Goal: Transaction & Acquisition: Purchase product/service

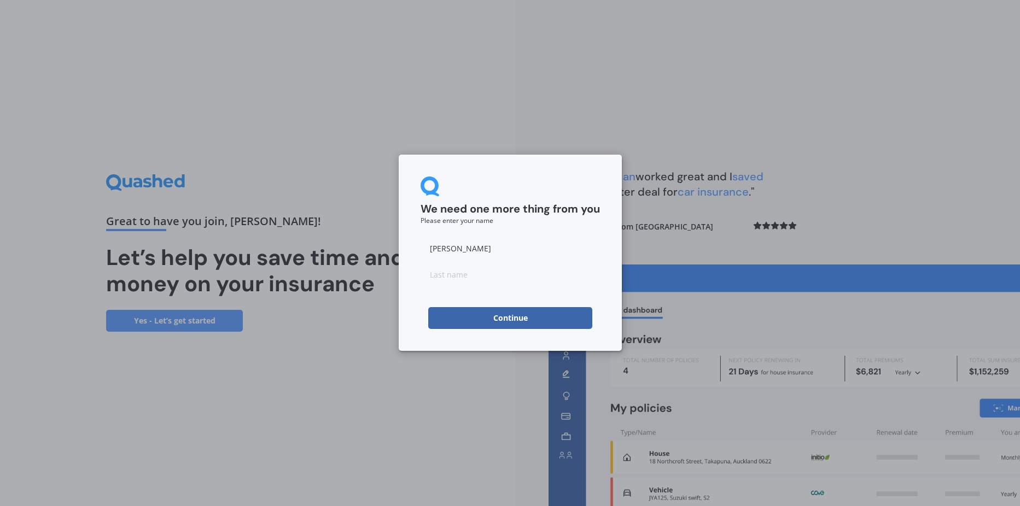
click at [488, 277] on input at bounding box center [509, 275] width 179 height 22
type input "[PERSON_NAME]"
click at [499, 326] on button "Continue" at bounding box center [510, 318] width 164 height 22
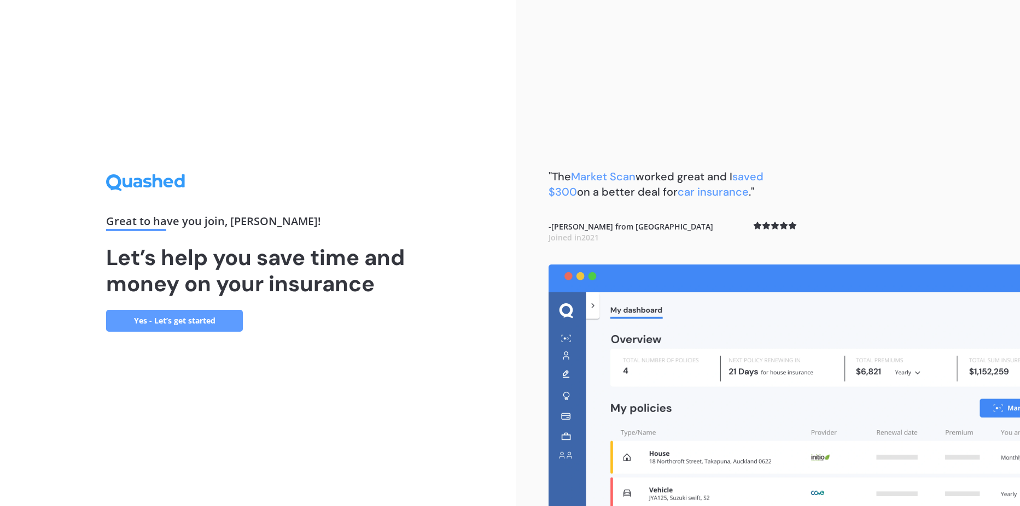
click at [198, 322] on link "Yes - Let’s get started" at bounding box center [174, 321] width 137 height 22
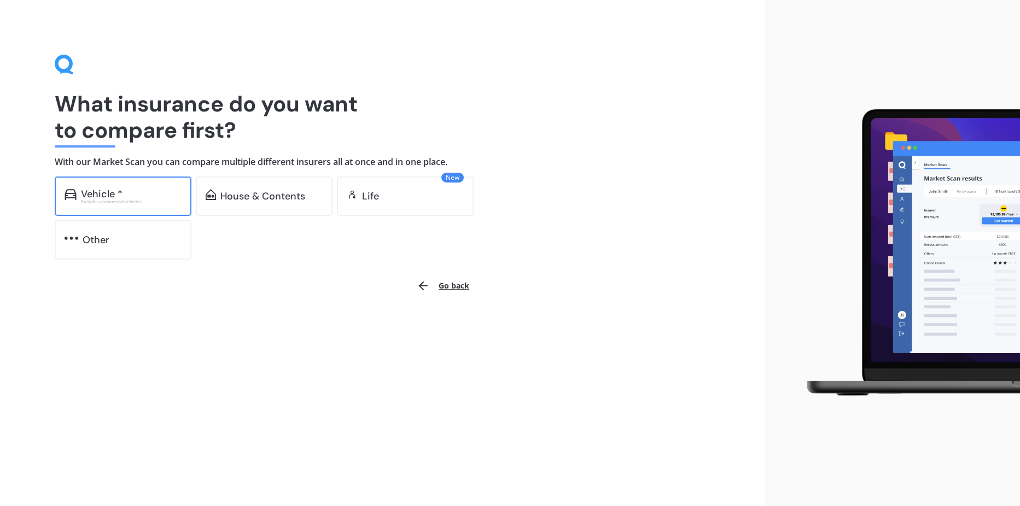
click at [149, 192] on div "Vehicle *" at bounding box center [131, 194] width 101 height 11
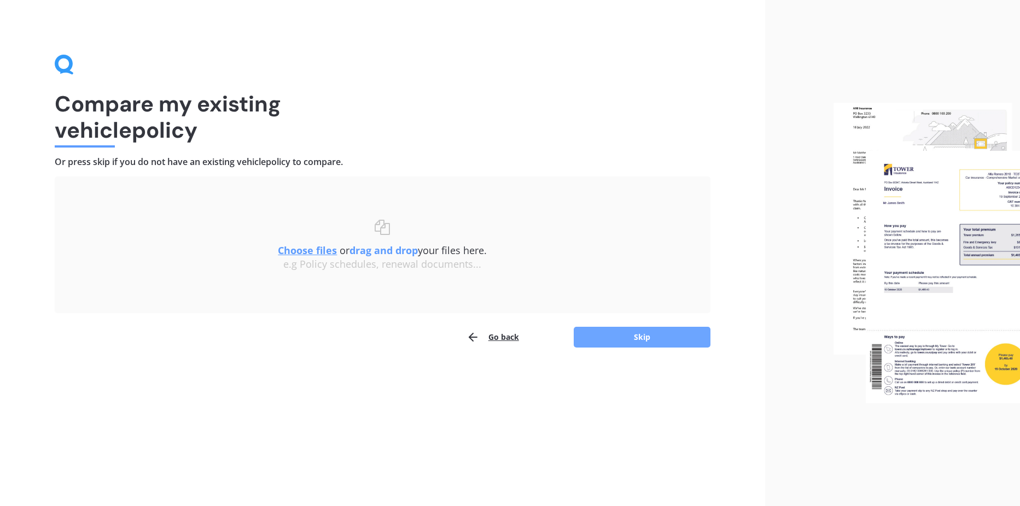
click at [638, 329] on button "Skip" at bounding box center [642, 337] width 137 height 21
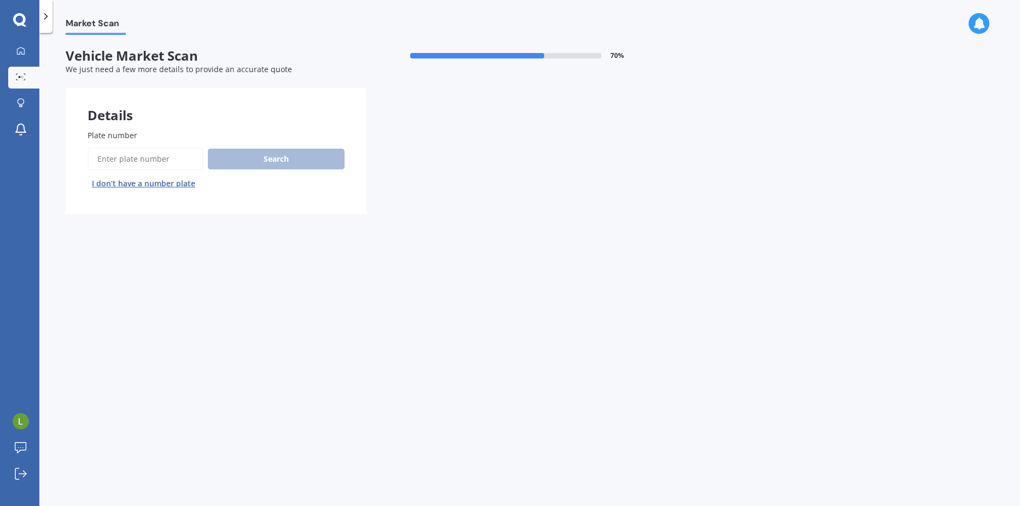
click at [155, 154] on input "Plate number" at bounding box center [145, 159] width 116 height 23
type input "pkj732"
click at [271, 166] on button "Search" at bounding box center [276, 159] width 137 height 21
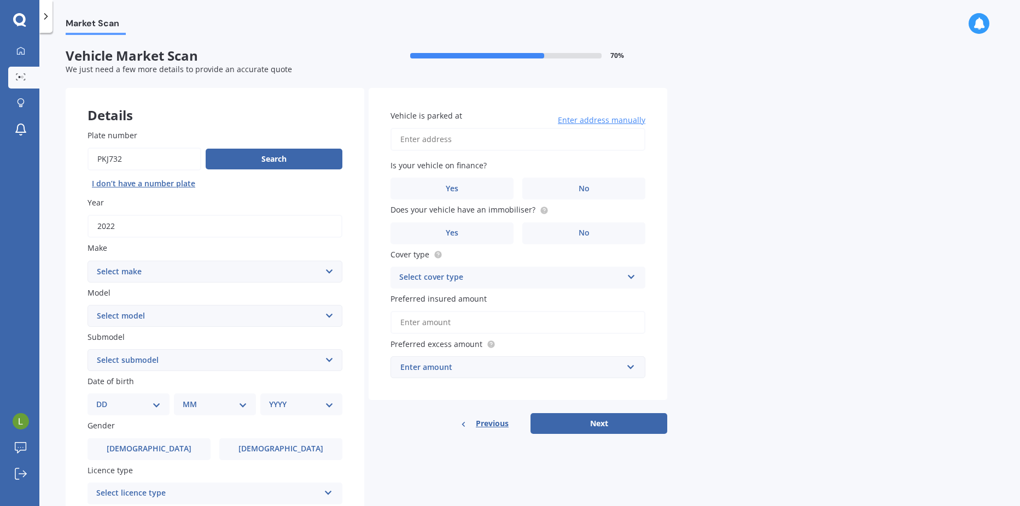
scroll to position [55, 0]
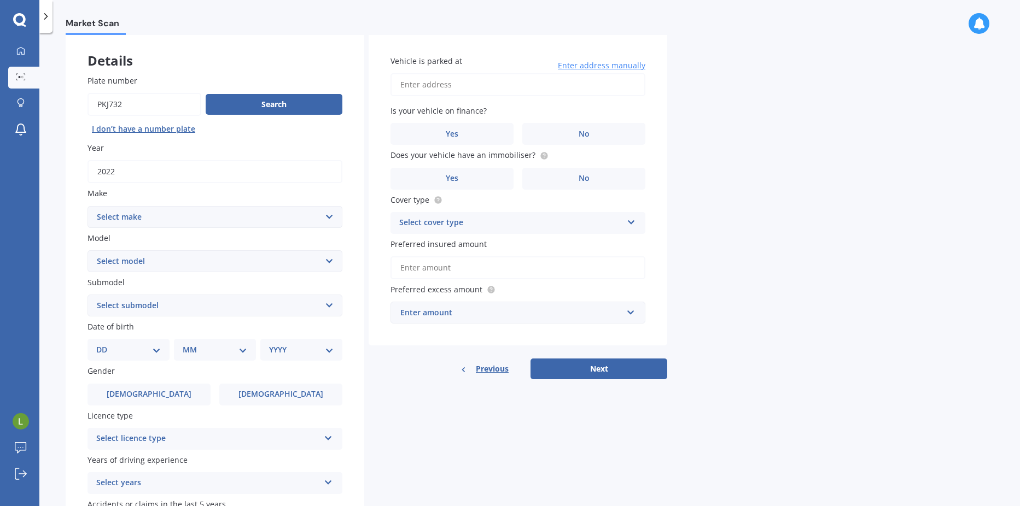
click at [313, 213] on select "Select make AC ALFA ROMEO ASTON [PERSON_NAME] AUDI AUSTIN BEDFORD Bentley BMW B…" at bounding box center [214, 217] width 255 height 22
click at [87, 206] on select "Select make AC ALFA ROMEO ASTON [PERSON_NAME] AUDI AUSTIN BEDFORD Bentley BMW B…" at bounding box center [214, 217] width 255 height 22
click at [313, 213] on select "Select make AC ALFA ROMEO ASTON [PERSON_NAME] AUDI AUSTIN BEDFORD Bentley BMW B…" at bounding box center [214, 217] width 255 height 22
click at [87, 206] on select "Select make AC ALFA ROMEO ASTON [PERSON_NAME] AUDI AUSTIN BEDFORD Bentley BMW B…" at bounding box center [214, 217] width 255 height 22
click at [260, 256] on select "Select model HS" at bounding box center [214, 261] width 255 height 22
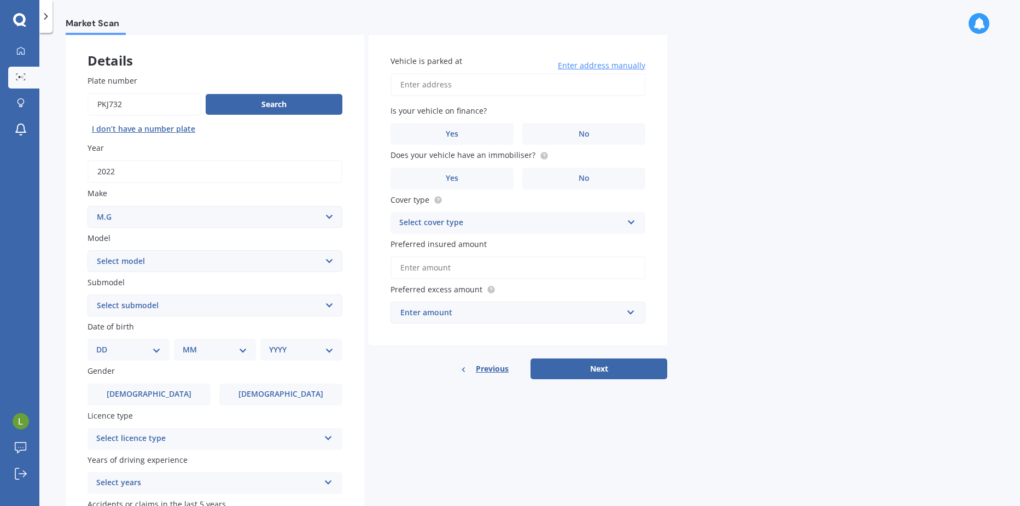
click at [268, 218] on select "Select make AC ALFA ROMEO ASTON [PERSON_NAME] AUDI AUSTIN BEDFORD Bentley BMW B…" at bounding box center [214, 217] width 255 height 22
select select "M.G."
click at [87, 206] on select "Select make AC ALFA ROMEO ASTON [PERSON_NAME] AUDI AUSTIN BEDFORD Bentley BMW B…" at bounding box center [214, 217] width 255 height 22
click at [256, 262] on select "Select model HS" at bounding box center [214, 261] width 255 height 22
select select "ZST"
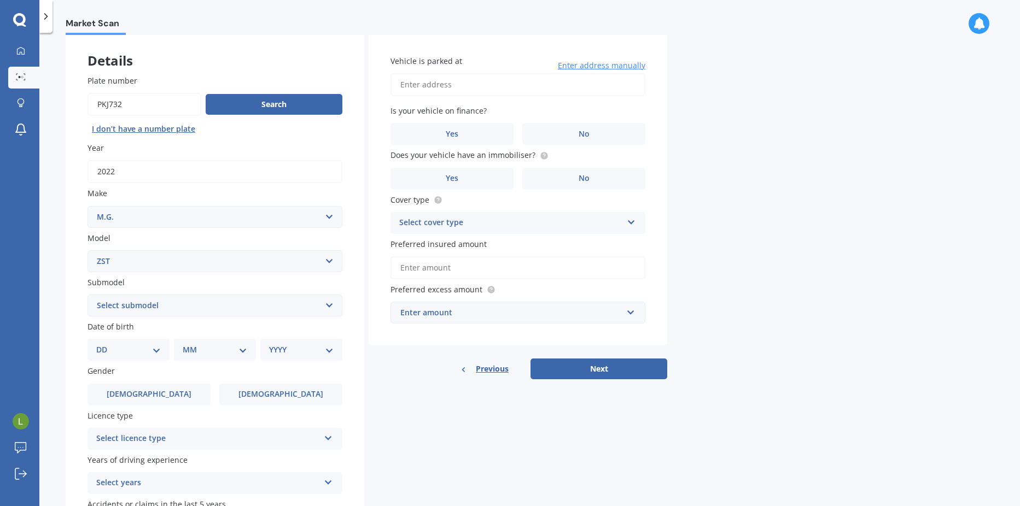
click at [87, 250] on select "Select model 3 6 GS HS Metro MG3 MG4 MGF Midget Montego TD 2000 TF 120 TF 135 T…" at bounding box center [214, 261] width 255 height 22
click at [285, 306] on select "Select submodel Core 1.5 Essence 1.3T Excite 1.3T Vibe 1.5" at bounding box center [214, 306] width 255 height 22
select select "ESSENCE 1.3T"
click at [87, 295] on select "Select submodel Core 1.5 Essence 1.3T Excite 1.3T Vibe 1.5" at bounding box center [214, 306] width 255 height 22
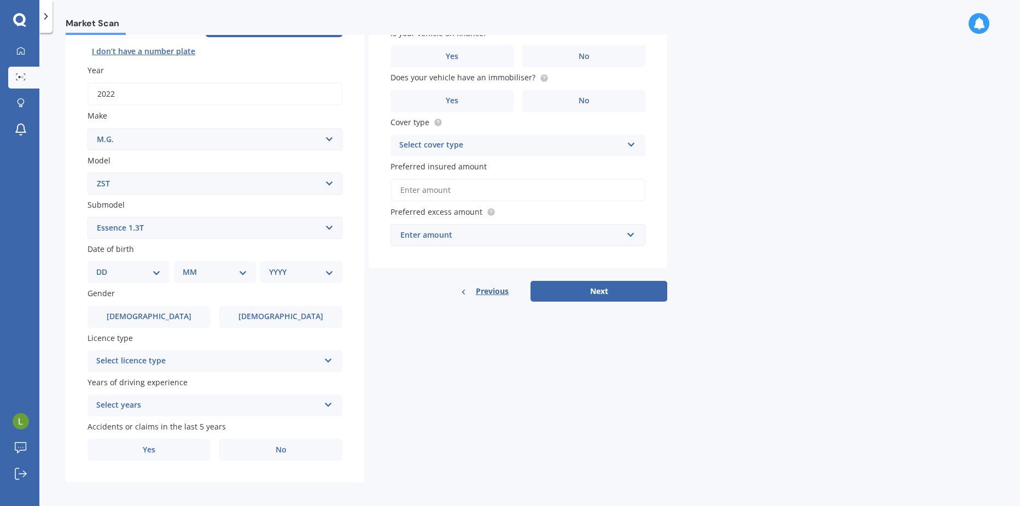
scroll to position [137, 0]
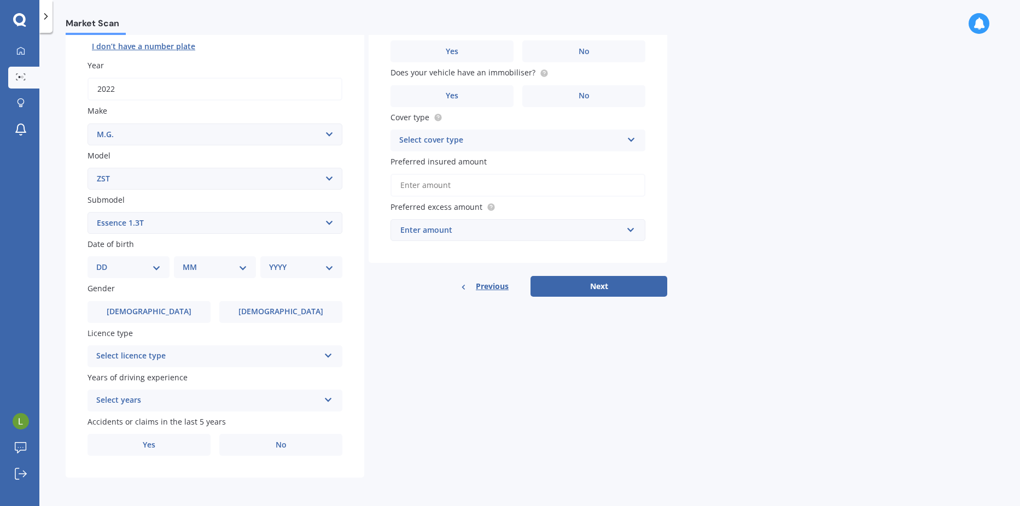
click at [141, 268] on select "DD 01 02 03 04 05 06 07 08 09 10 11 12 13 14 15 16 17 18 19 20 21 22 23 24 25 2…" at bounding box center [128, 267] width 65 height 12
select select "05"
click at [354, 263] on div "Plate number Search I don’t have a number plate Year [DATE] Make Select make AC…" at bounding box center [215, 224] width 299 height 508
drag, startPoint x: 204, startPoint y: 271, endPoint x: 229, endPoint y: 272, distance: 24.6
click at [204, 271] on select "MM 01 02 03 04 05 06 07 08 09 10 11 12" at bounding box center [217, 267] width 60 height 12
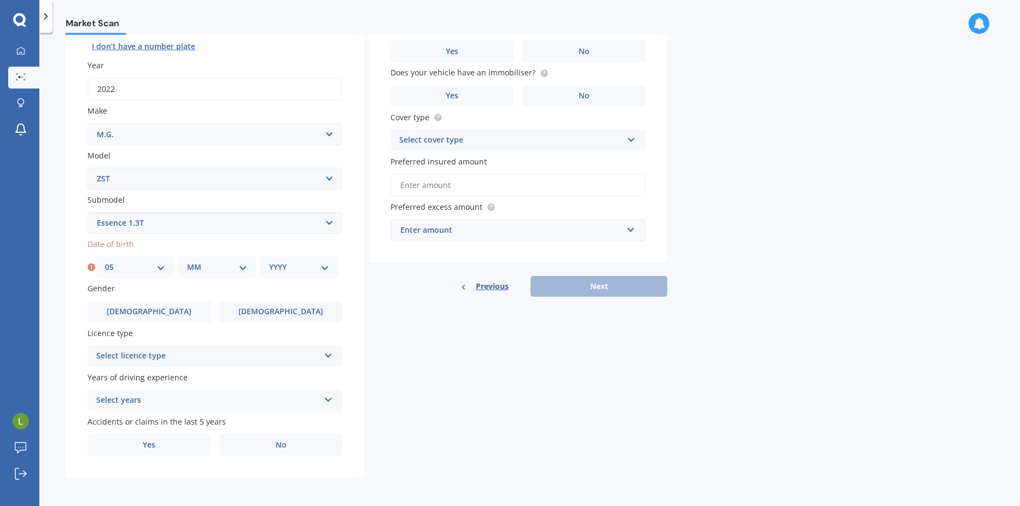
select select "07"
click at [187, 261] on select "MM 01 02 03 04 05 06 07 08 09 10 11 12" at bounding box center [217, 267] width 60 height 12
click at [303, 267] on select "YYYY 2025 2024 2023 2022 2021 2020 2019 2018 2017 2016 2015 2014 2013 2012 2011…" at bounding box center [299, 267] width 60 height 12
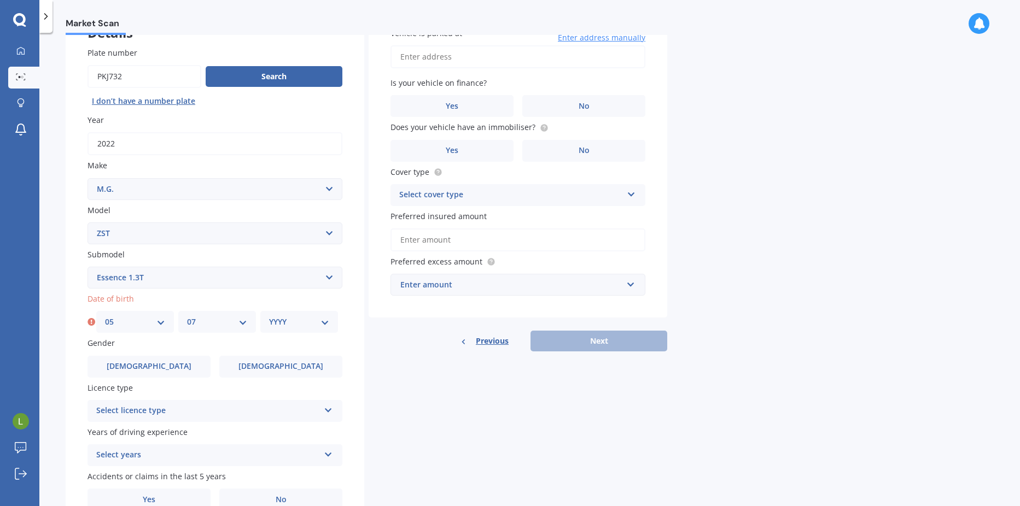
drag, startPoint x: 303, startPoint y: 263, endPoint x: 303, endPoint y: 279, distance: 16.4
click at [303, 263] on div "Submodel Select submodel Core 1.5 Essence 1.3T Excite 1.3T Vibe 1.5" at bounding box center [214, 269] width 255 height 40
click at [348, 316] on div "Plate number Search I don’t have a number plate Year [DATE] Make Select make AC…" at bounding box center [215, 279] width 299 height 508
click at [313, 318] on select "YYYY 2025 2024 2023 2022 2021 2020 2019 2018 2017 2016 2015 2014 2013 2012 2011…" at bounding box center [299, 322] width 60 height 12
select select "1991"
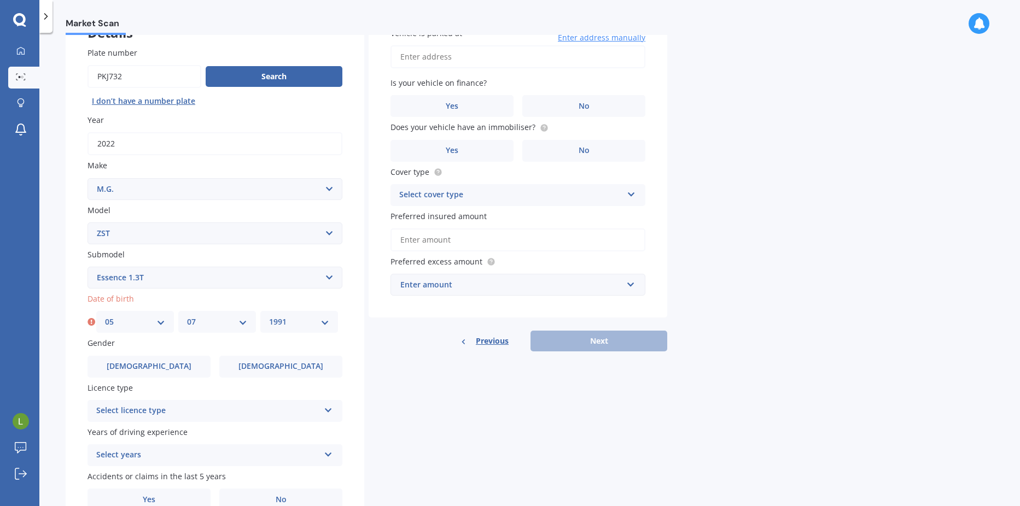
click at [269, 316] on select "YYYY 2025 2024 2023 2022 2021 2020 2019 2018 2017 2016 2015 2014 2013 2012 2011…" at bounding box center [299, 322] width 60 height 12
click at [365, 314] on div "Details Plate number Search I don’t have a number plate Year [DATE] Make Select…" at bounding box center [366, 269] width 601 height 528
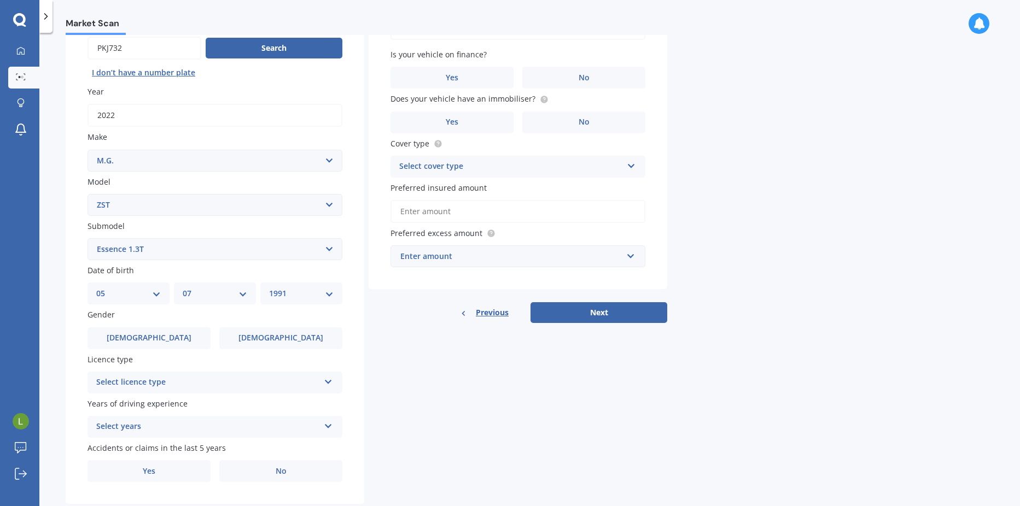
scroll to position [137, 0]
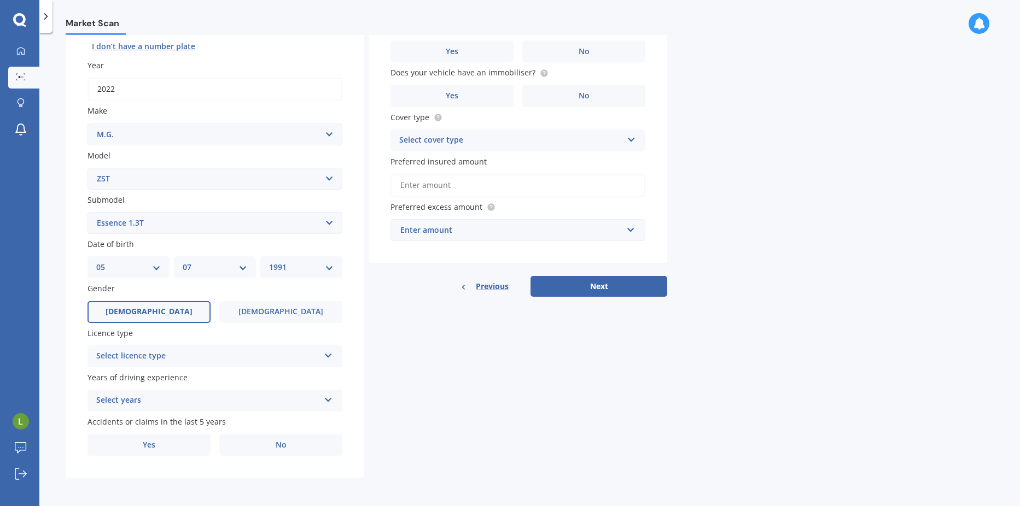
click at [167, 316] on label "[DEMOGRAPHIC_DATA]" at bounding box center [148, 312] width 123 height 22
click at [0, 0] on input "[DEMOGRAPHIC_DATA]" at bounding box center [0, 0] width 0 height 0
click at [305, 348] on div "Select licence type NZ Full NZ Restricted NZ Learners [GEOGRAPHIC_DATA] [GEOGRA…" at bounding box center [214, 357] width 255 height 22
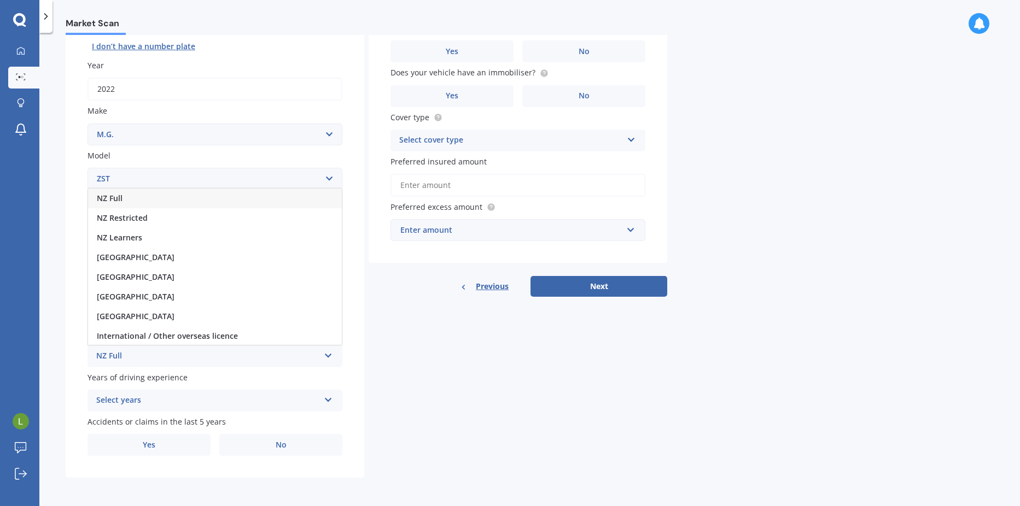
click at [200, 200] on div "NZ Full" at bounding box center [215, 199] width 254 height 20
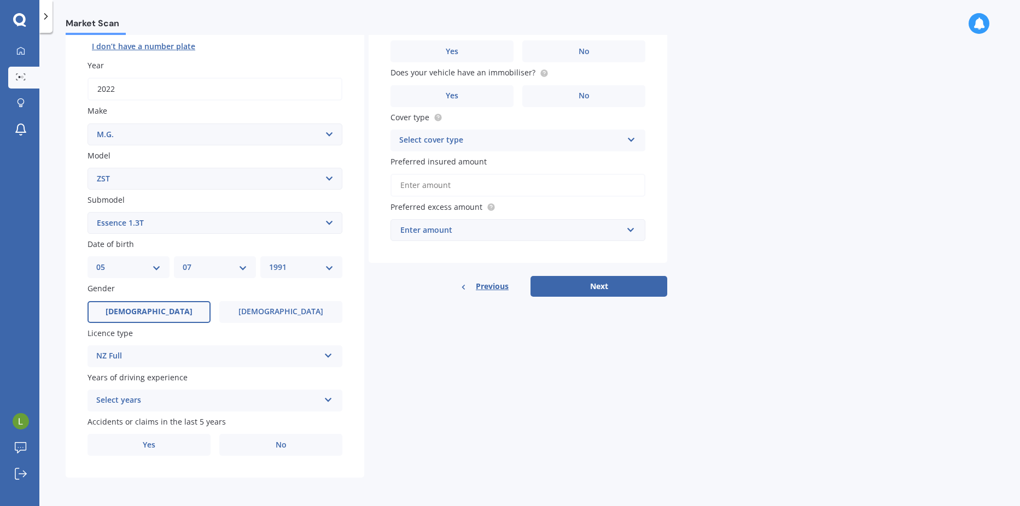
click at [235, 395] on div "Select years" at bounding box center [207, 400] width 223 height 13
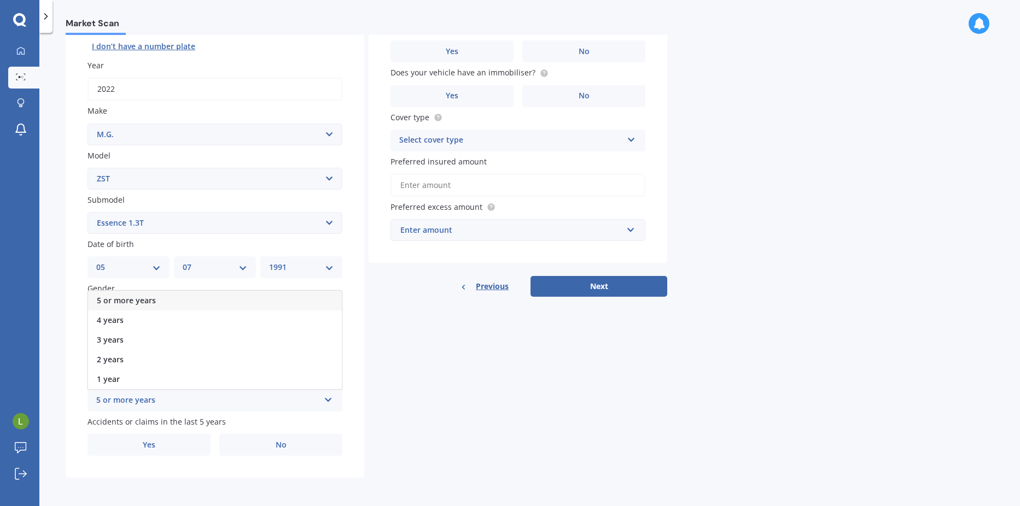
click at [169, 296] on div "5 or more years" at bounding box center [215, 301] width 254 height 20
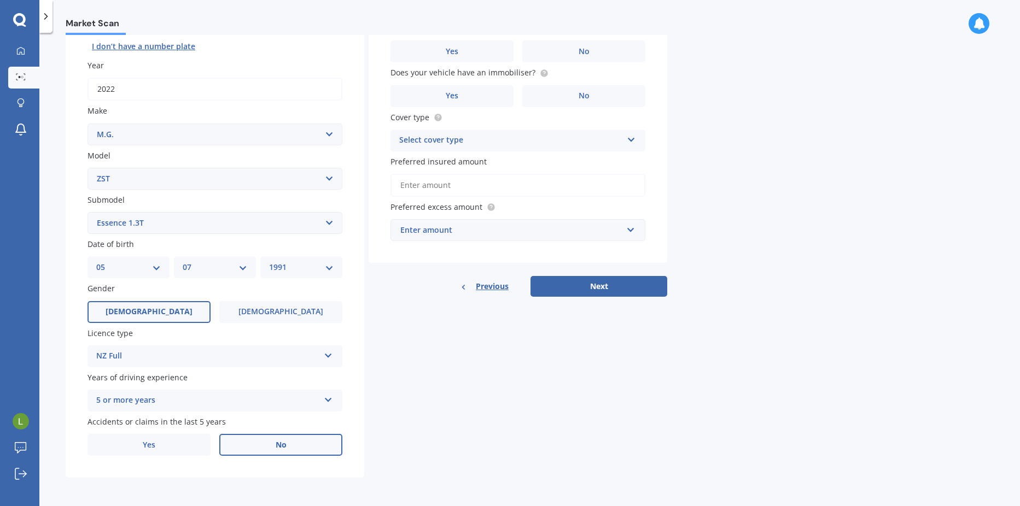
click at [296, 445] on label "No" at bounding box center [280, 445] width 123 height 22
click at [0, 0] on input "No" at bounding box center [0, 0] width 0 height 0
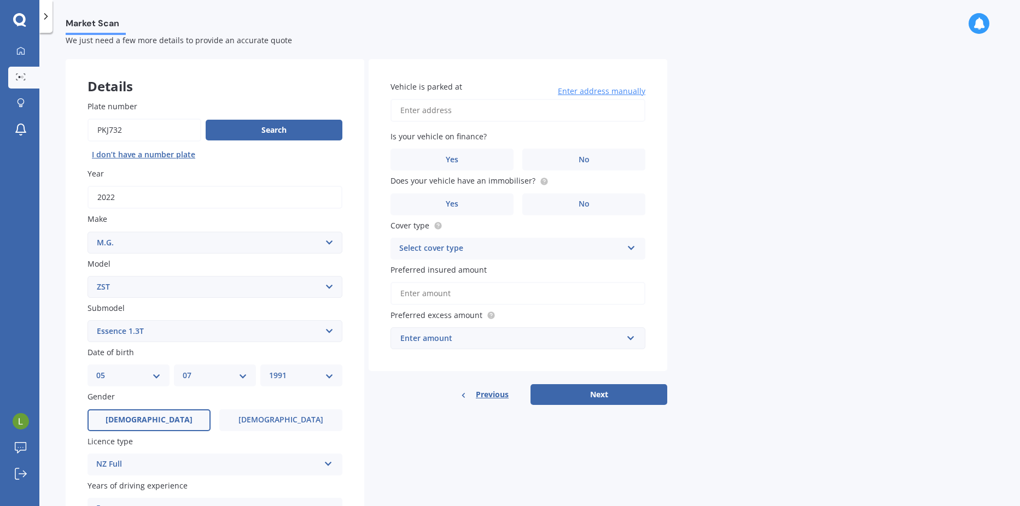
scroll to position [28, 0]
click at [473, 109] on input "Vehicle is parked at" at bounding box center [517, 111] width 255 height 23
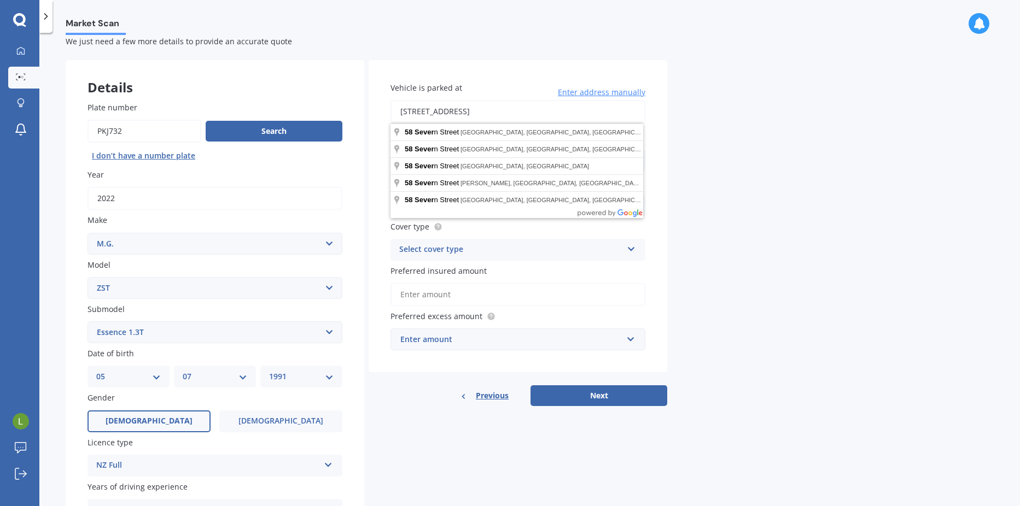
type input "[STREET_ADDRESS]"
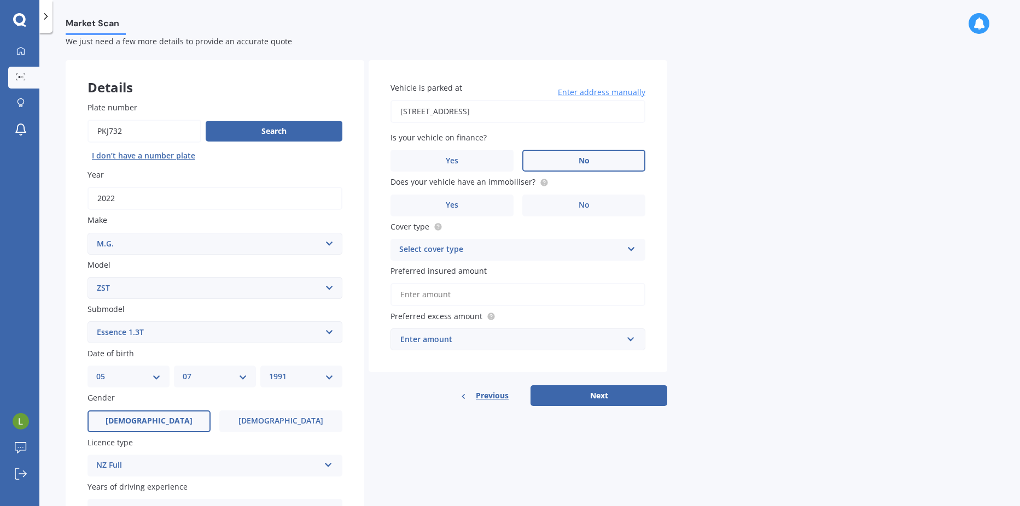
click at [565, 162] on label "No" at bounding box center [583, 161] width 123 height 22
click at [0, 0] on input "No" at bounding box center [0, 0] width 0 height 0
click at [461, 204] on label "Yes" at bounding box center [451, 206] width 123 height 22
click at [0, 0] on input "Yes" at bounding box center [0, 0] width 0 height 0
click at [605, 254] on div "Select cover type" at bounding box center [510, 249] width 223 height 13
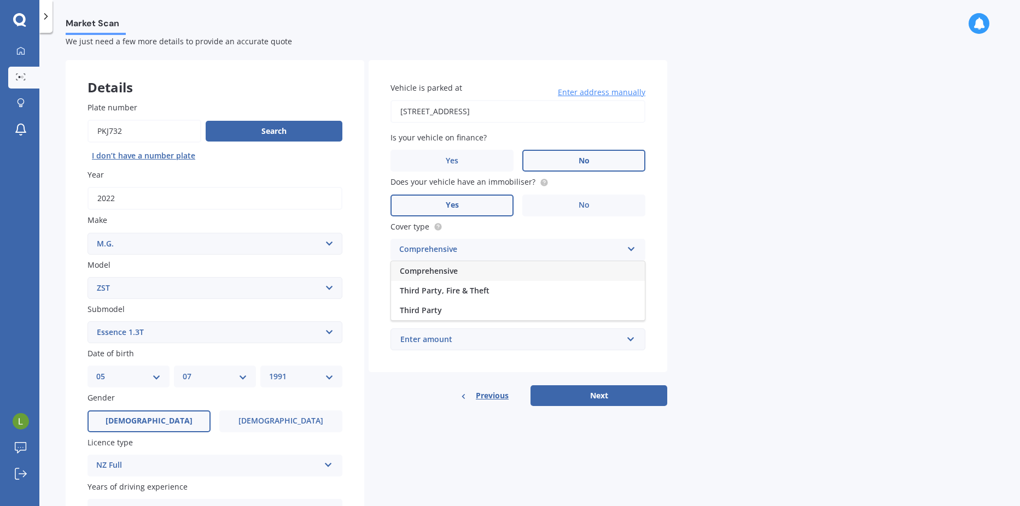
click at [477, 274] on div "Comprehensive" at bounding box center [518, 271] width 254 height 20
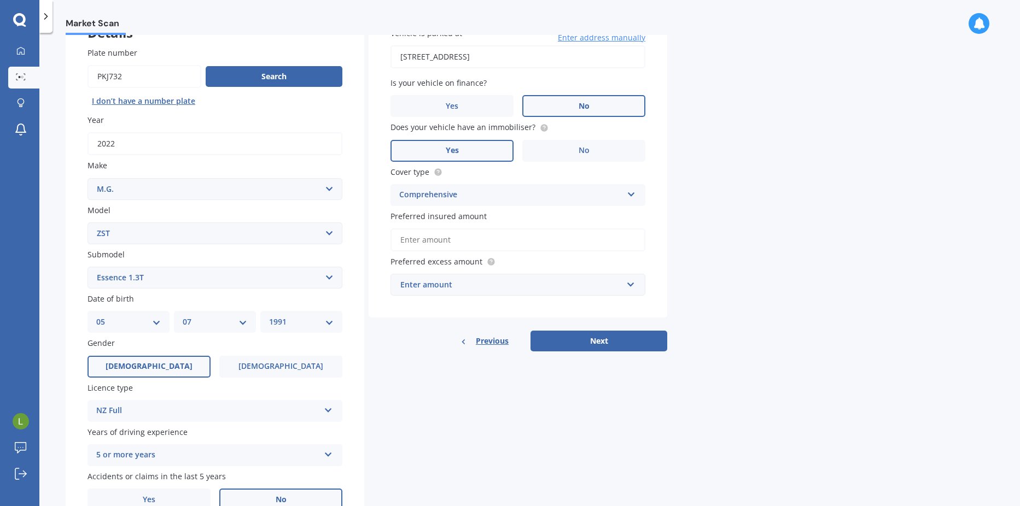
click at [512, 248] on input "Preferred insured amount" at bounding box center [517, 240] width 255 height 23
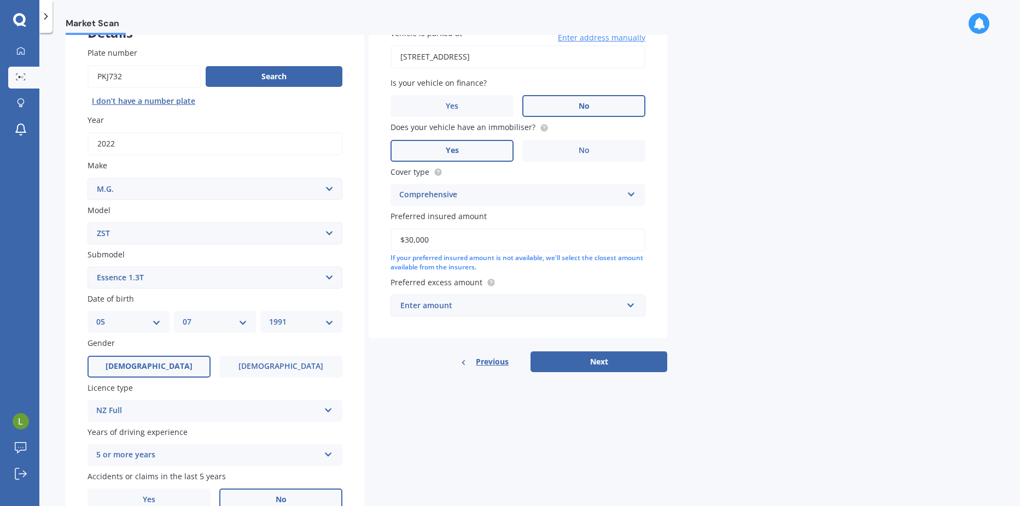
type input "$30,000"
click at [680, 256] on div "Market Scan Vehicle Market Scan 70 % We just need a few more details to provide…" at bounding box center [529, 271] width 980 height 473
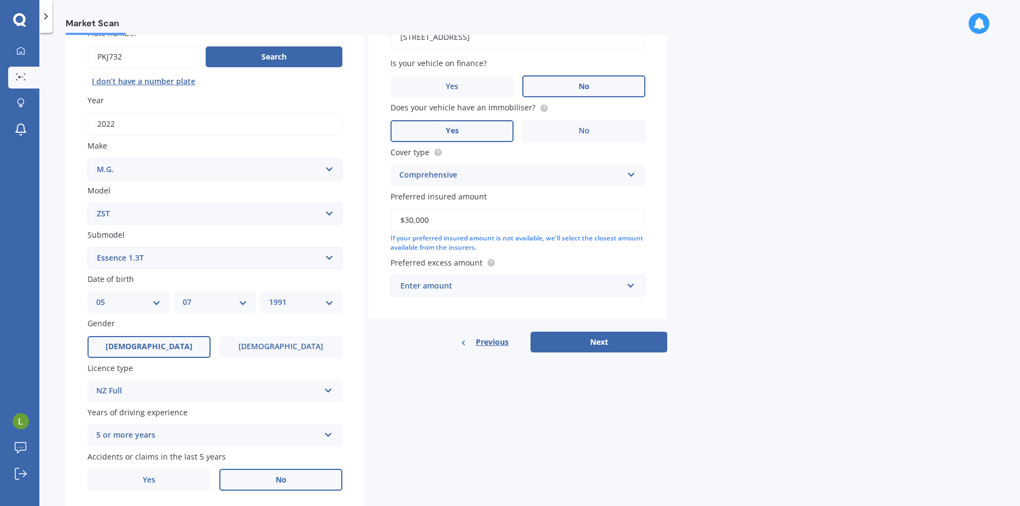
scroll to position [137, 0]
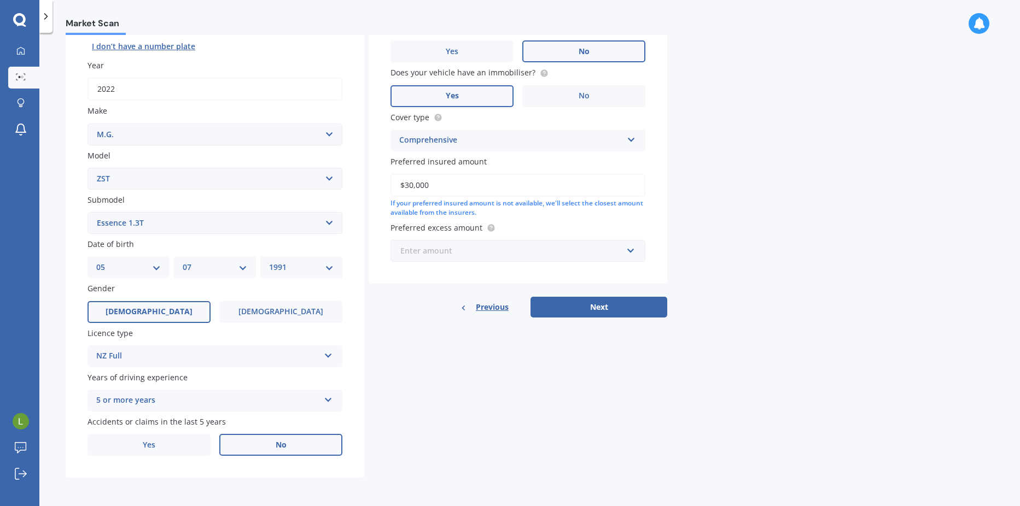
click at [563, 260] on input "text" at bounding box center [513, 251] width 245 height 21
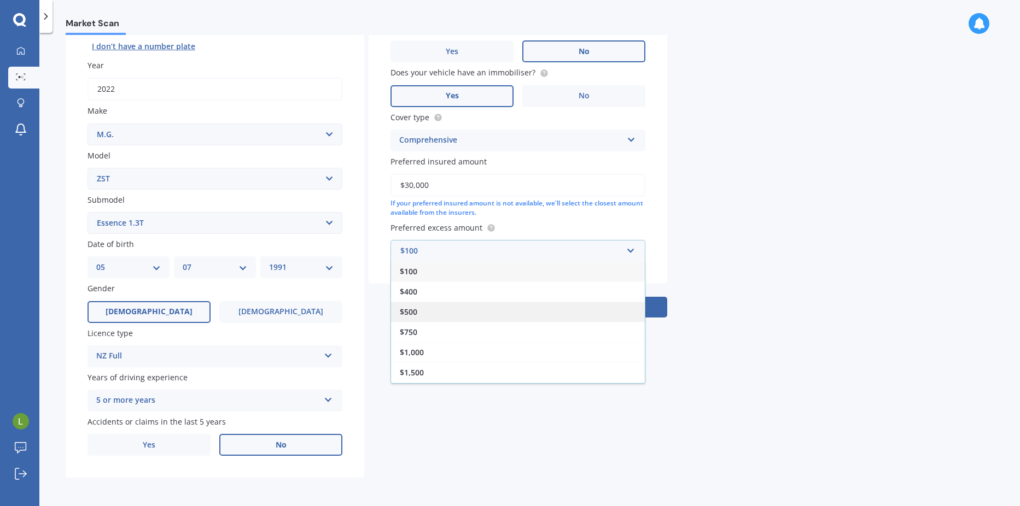
click at [431, 309] on div "$500" at bounding box center [518, 312] width 254 height 20
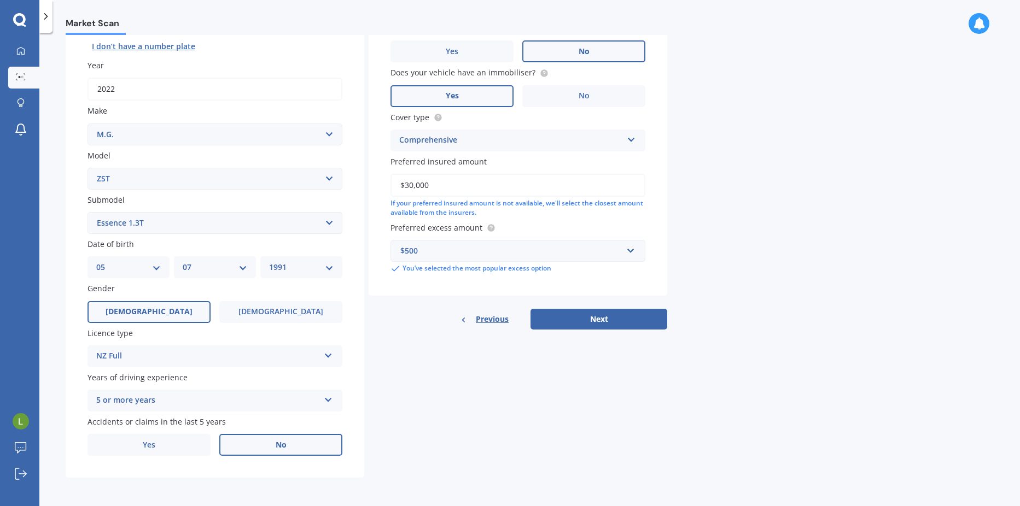
click at [687, 208] on div "Market Scan Vehicle Market Scan 70 % We just need a few more details to provide…" at bounding box center [529, 271] width 980 height 473
click at [604, 321] on button "Next" at bounding box center [598, 319] width 137 height 21
select select "05"
select select "07"
select select "1991"
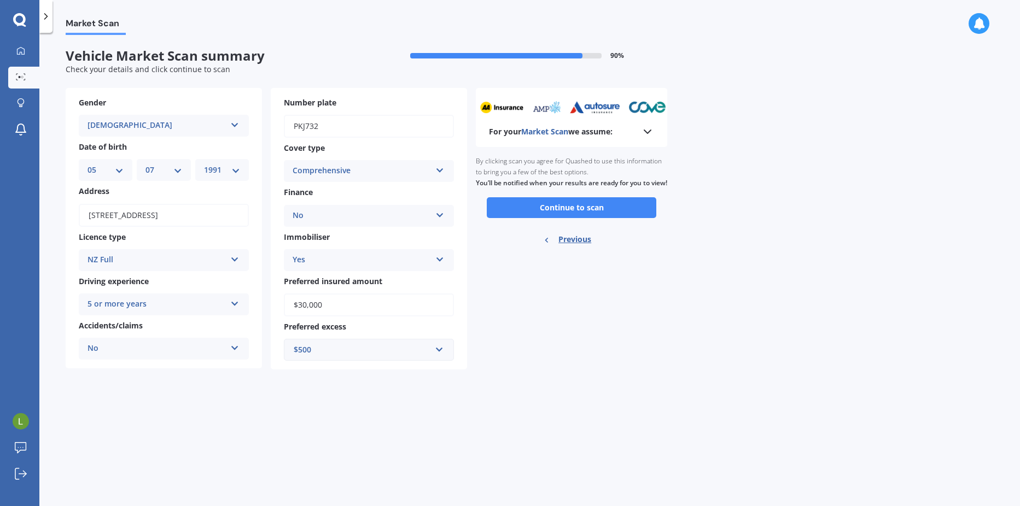
scroll to position [0, 0]
click at [584, 218] on button "Continue to scan" at bounding box center [571, 207] width 169 height 21
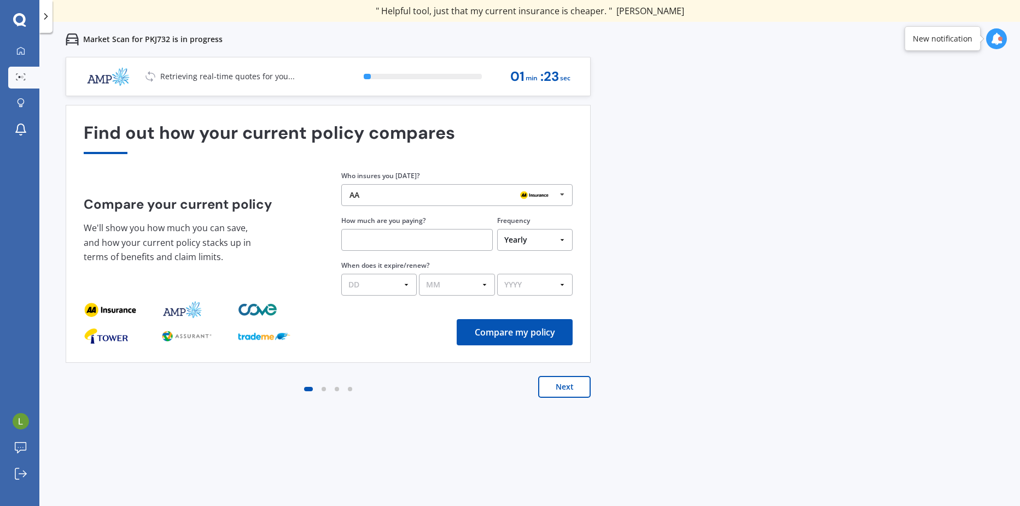
click at [475, 195] on div "AA" at bounding box center [452, 195] width 207 height 9
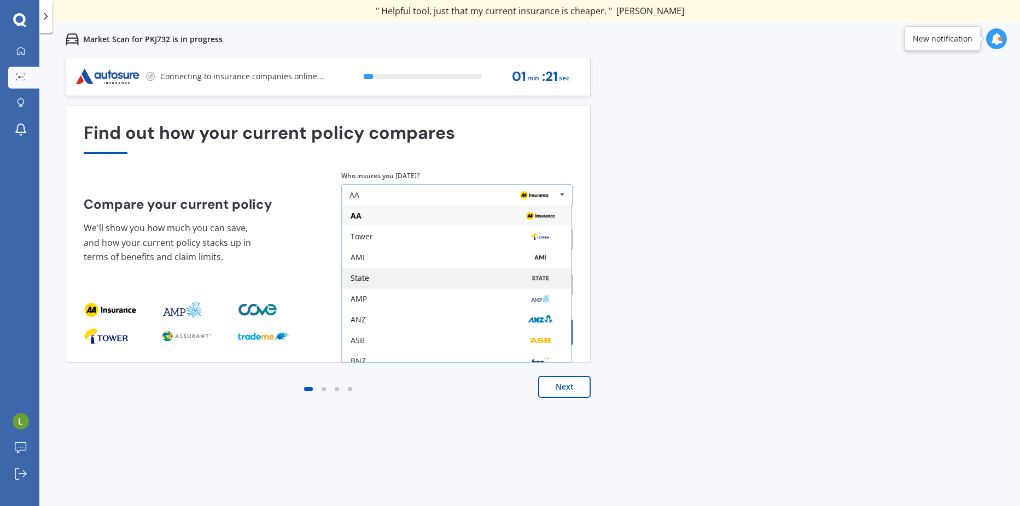
click at [418, 271] on div "State" at bounding box center [456, 278] width 229 height 21
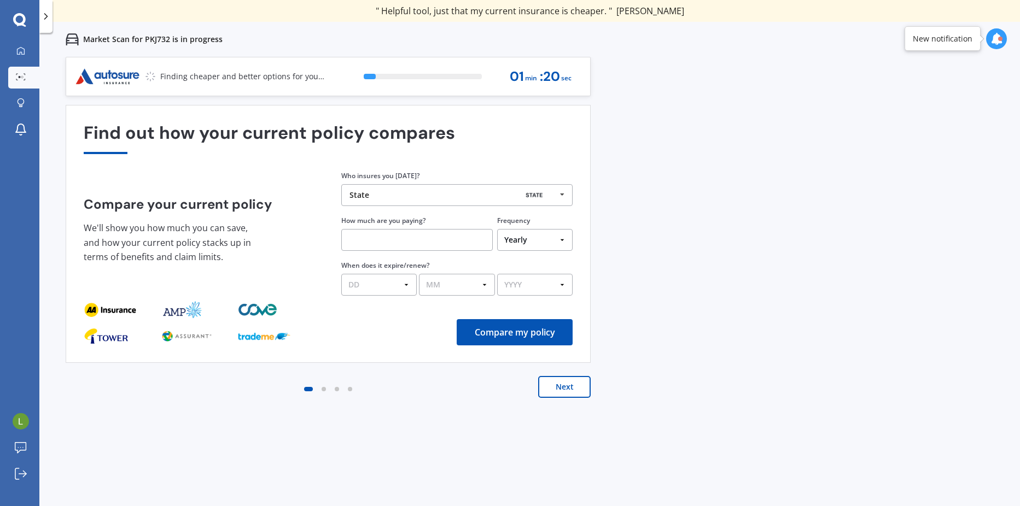
click at [379, 242] on input "text" at bounding box center [416, 240] width 151 height 22
type input "$1,280.00"
click at [749, 190] on div "Previous 60,000+ Kiwis have signed up to shop and save on insurance with us " H…" at bounding box center [529, 310] width 980 height 506
click at [401, 283] on select "DD 01 02 03 04 05 06 07 08 09 10 11 12 13 14 15 16 17 18 19 20 21 22 23 24 25 2…" at bounding box center [378, 285] width 75 height 22
click at [671, 155] on div "Previous 60,000+ Kiwis have signed up to shop and save on insurance with us " H…" at bounding box center [529, 310] width 980 height 506
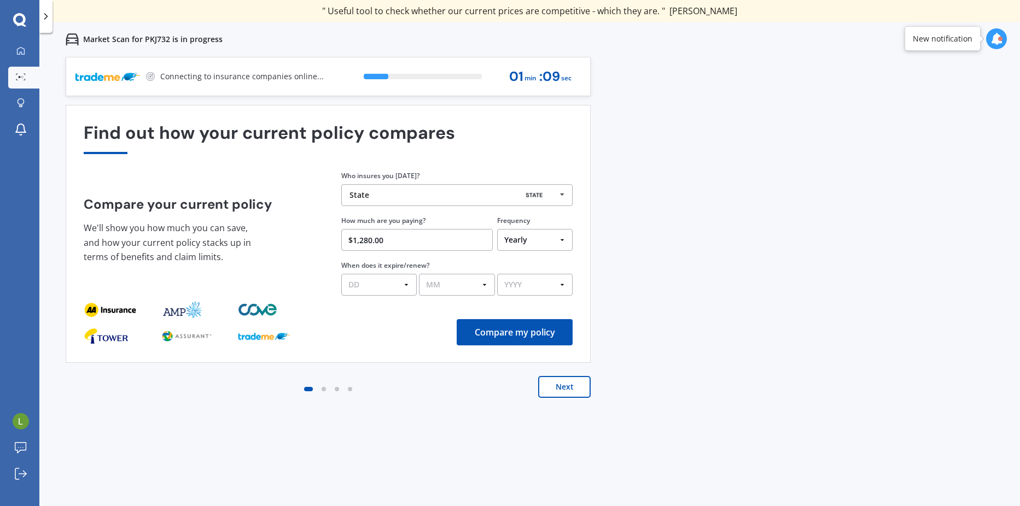
click at [400, 286] on select "DD 01 02 03 04 05 06 07 08 09 10 11 12 13 14 15 16 17 18 19 20 21 22 23 24 25 2…" at bounding box center [378, 285] width 75 height 22
select select "13"
click at [341, 274] on select "DD 01 02 03 04 05 06 07 08 09 10 11 12 13 14 15 16 17 18 19 20 21 22 23 24 25 2…" at bounding box center [378, 285] width 75 height 22
drag, startPoint x: 438, startPoint y: 293, endPoint x: 467, endPoint y: 277, distance: 32.6
click at [438, 293] on select "MM 01 02 03 04 05 06 07 08 09 10 11 12" at bounding box center [456, 285] width 75 height 22
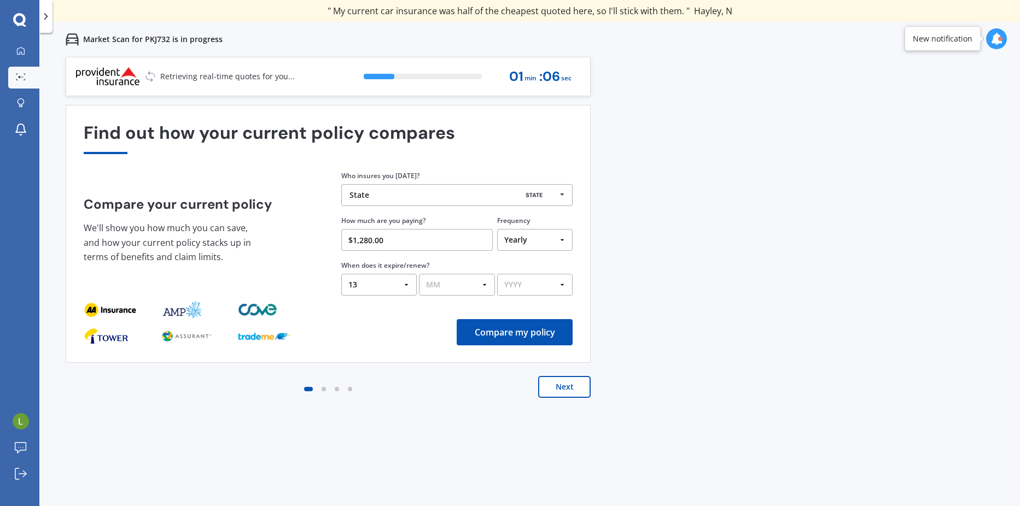
select select "12"
click at [419, 274] on select "MM 01 02 03 04 05 06 07 08 09 10 11 12" at bounding box center [456, 285] width 75 height 22
click at [555, 283] on select "YYYY 2026 2025 2024" at bounding box center [534, 285] width 75 height 22
select select "2025"
click at [497, 274] on select "YYYY 2026 2025 2024" at bounding box center [534, 285] width 75 height 22
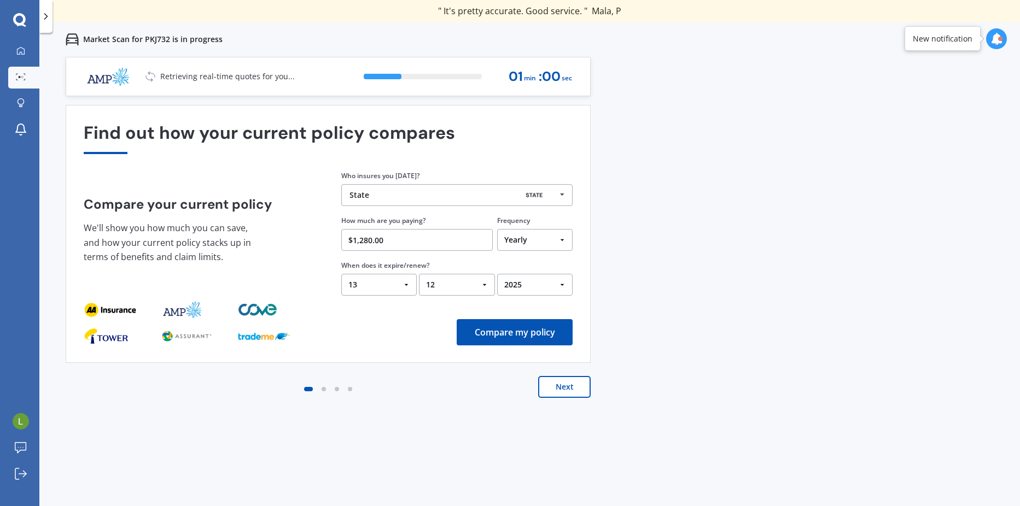
click at [559, 383] on button "Next" at bounding box center [564, 387] width 52 height 22
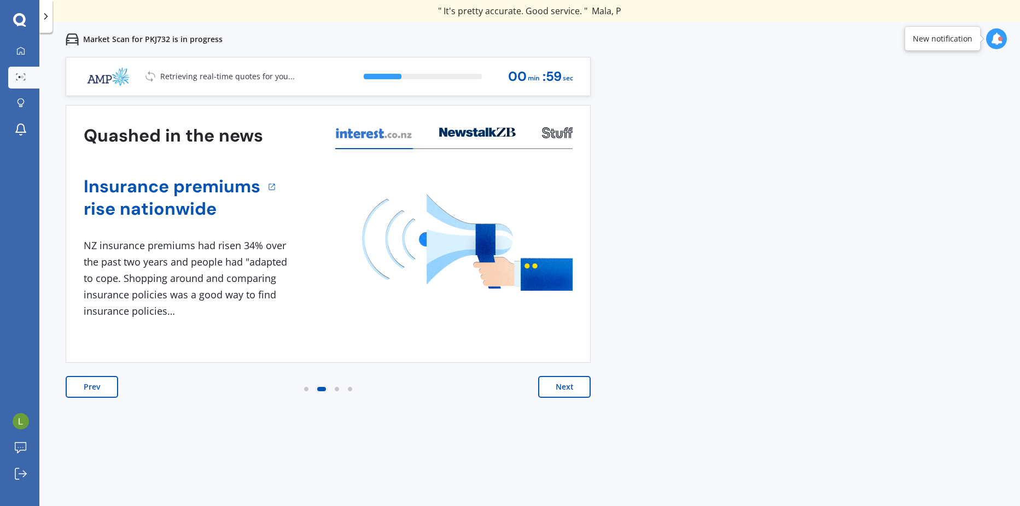
click at [562, 387] on button "Next" at bounding box center [564, 387] width 52 height 22
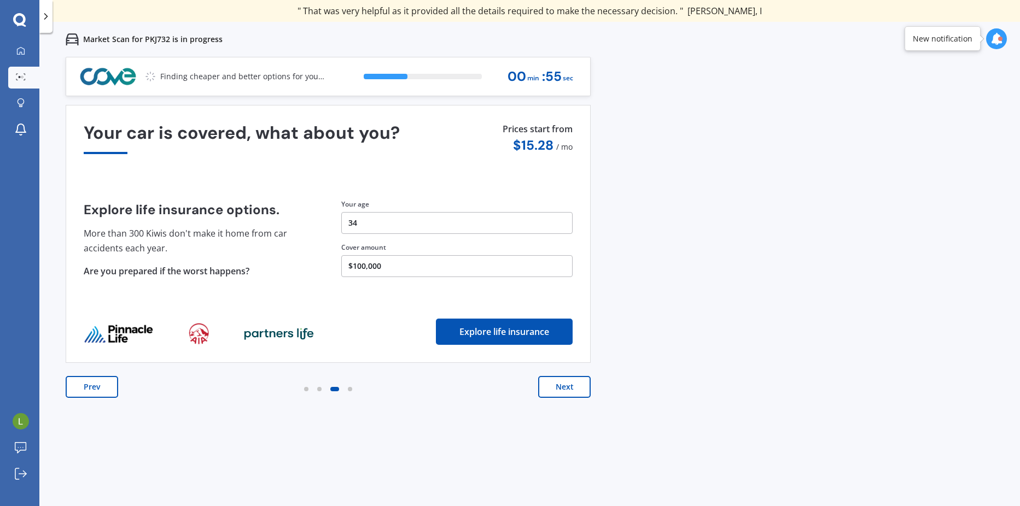
click at [95, 381] on button "Prev" at bounding box center [92, 387] width 52 height 22
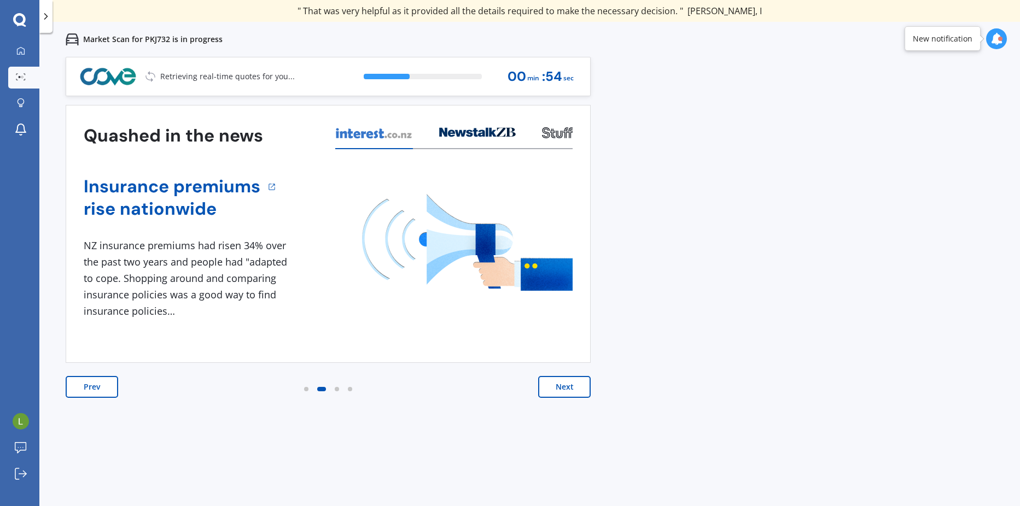
click at [109, 384] on button "Prev" at bounding box center [92, 387] width 52 height 22
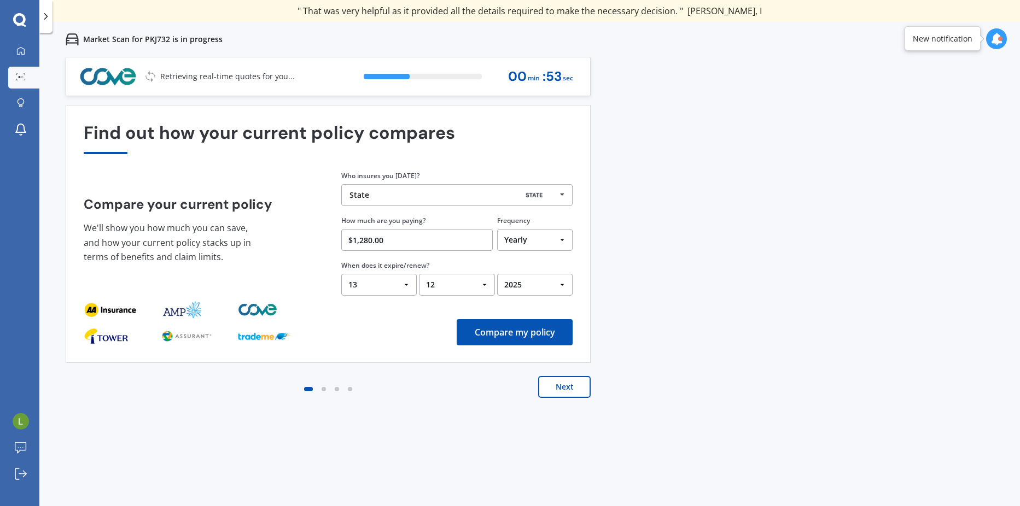
click at [512, 322] on button "Compare my policy" at bounding box center [515, 332] width 116 height 26
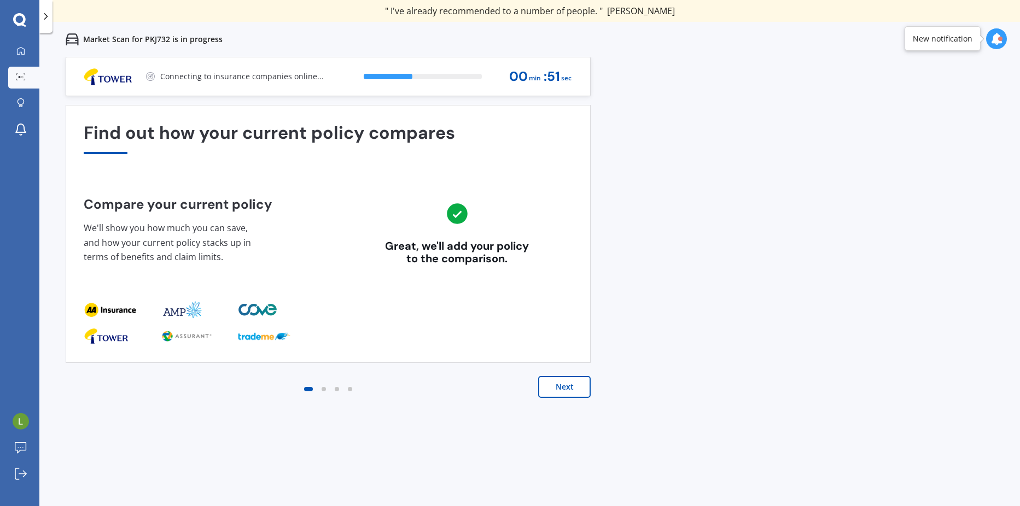
click at [558, 391] on button "Next" at bounding box center [564, 387] width 52 height 22
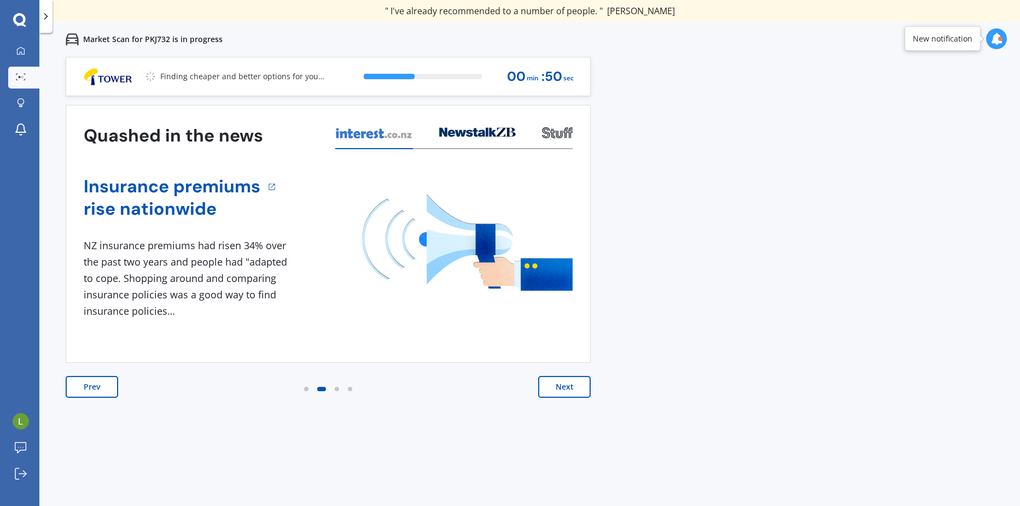
click at [576, 388] on button "Next" at bounding box center [564, 387] width 52 height 22
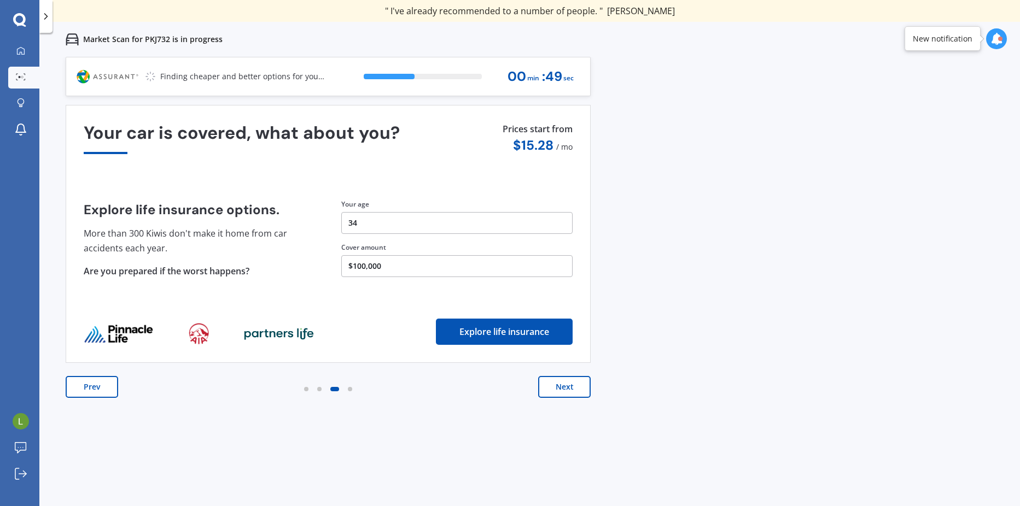
drag, startPoint x: 576, startPoint y: 384, endPoint x: 591, endPoint y: 387, distance: 15.5
click at [576, 385] on button "Next" at bounding box center [564, 387] width 52 height 22
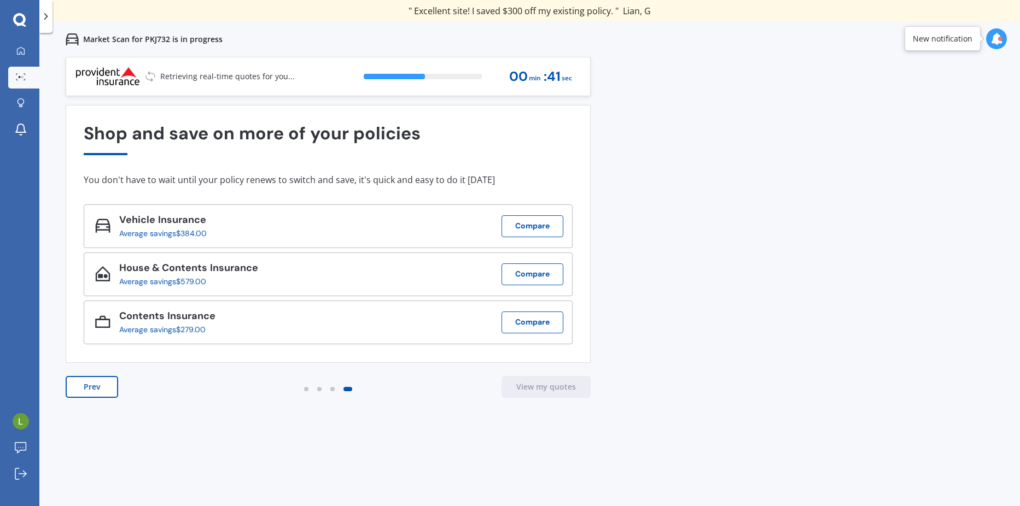
click at [1002, 34] on div at bounding box center [996, 38] width 21 height 21
click at [719, 140] on div "Previous 60,000+ Kiwis have signed up to shop and save on insurance with us " H…" at bounding box center [529, 310] width 980 height 506
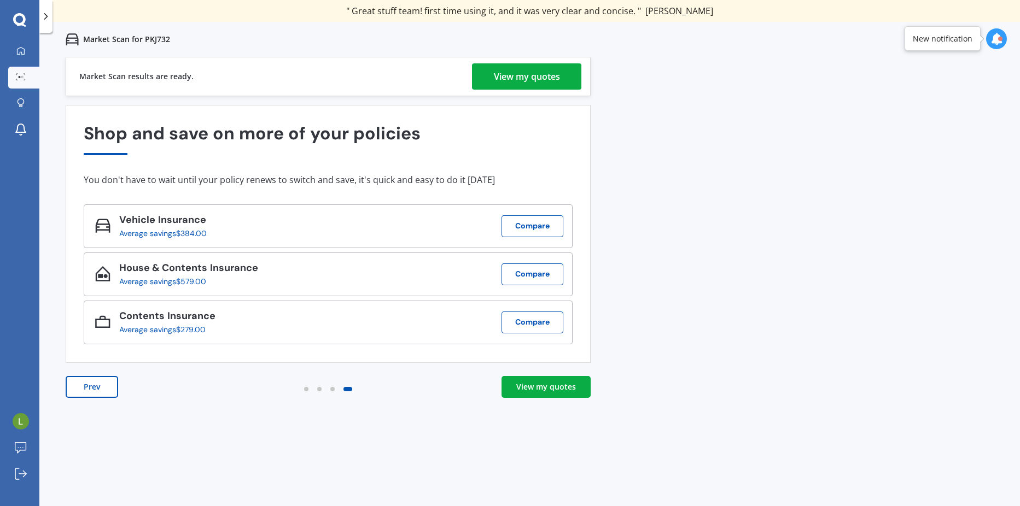
click at [522, 75] on div "View my quotes" at bounding box center [527, 76] width 66 height 26
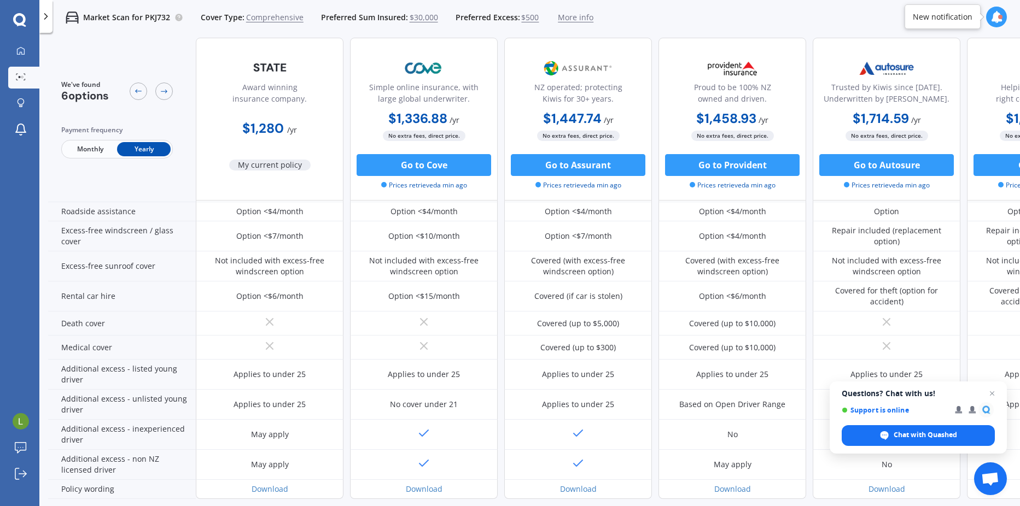
scroll to position [435, 0]
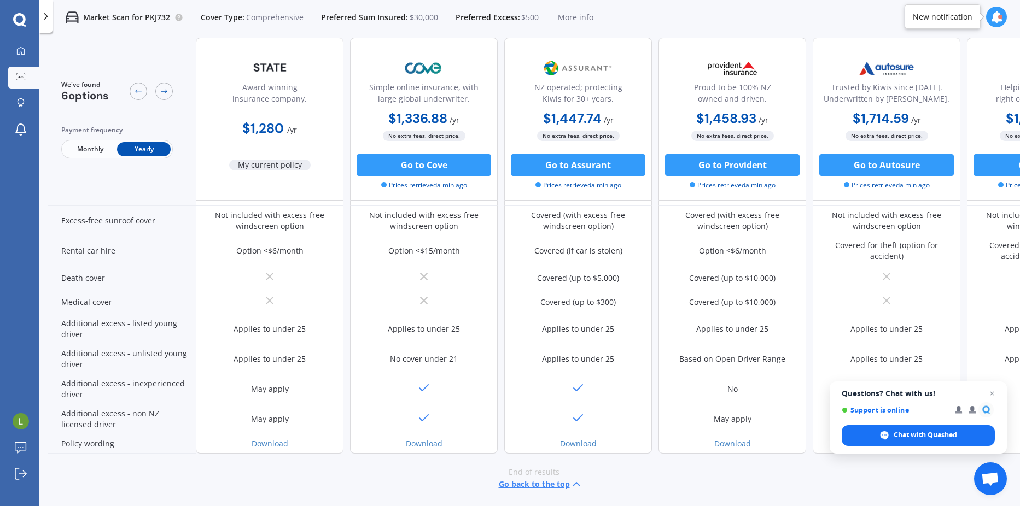
click at [999, 8] on div at bounding box center [996, 17] width 21 height 21
click at [693, 14] on div "Market Scan for PKJ732 Cover Type: Comprehensive Preferred Sum Insured: $30,000…" at bounding box center [529, 17] width 980 height 35
click at [24, 422] on img at bounding box center [21, 421] width 16 height 16
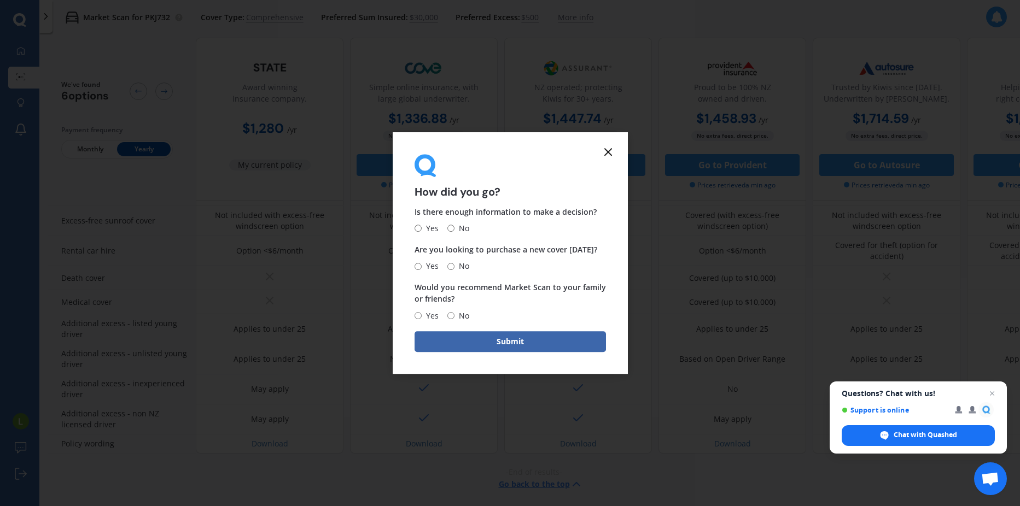
click at [609, 147] on icon at bounding box center [607, 151] width 13 height 13
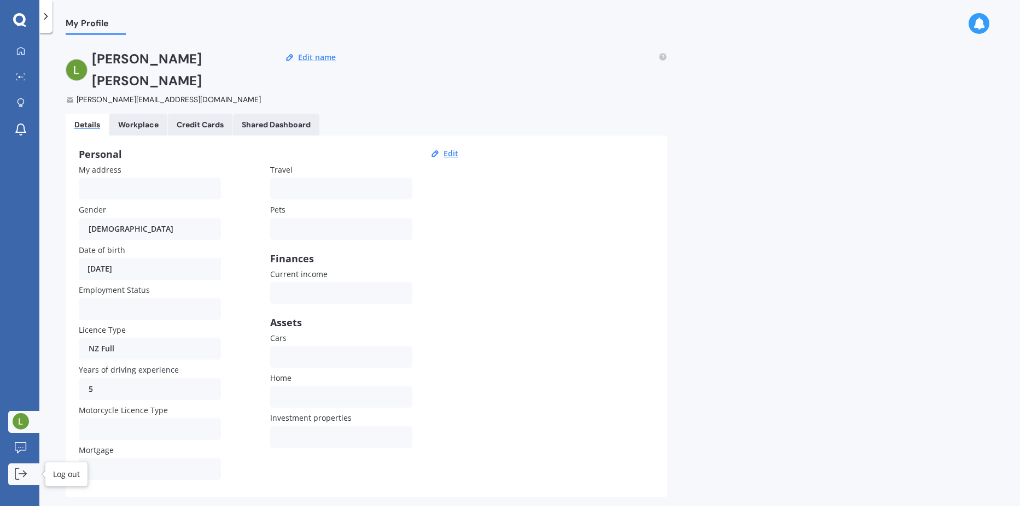
click at [24, 471] on icon at bounding box center [21, 474] width 12 height 12
